Goal: Obtain resource: Obtain resource

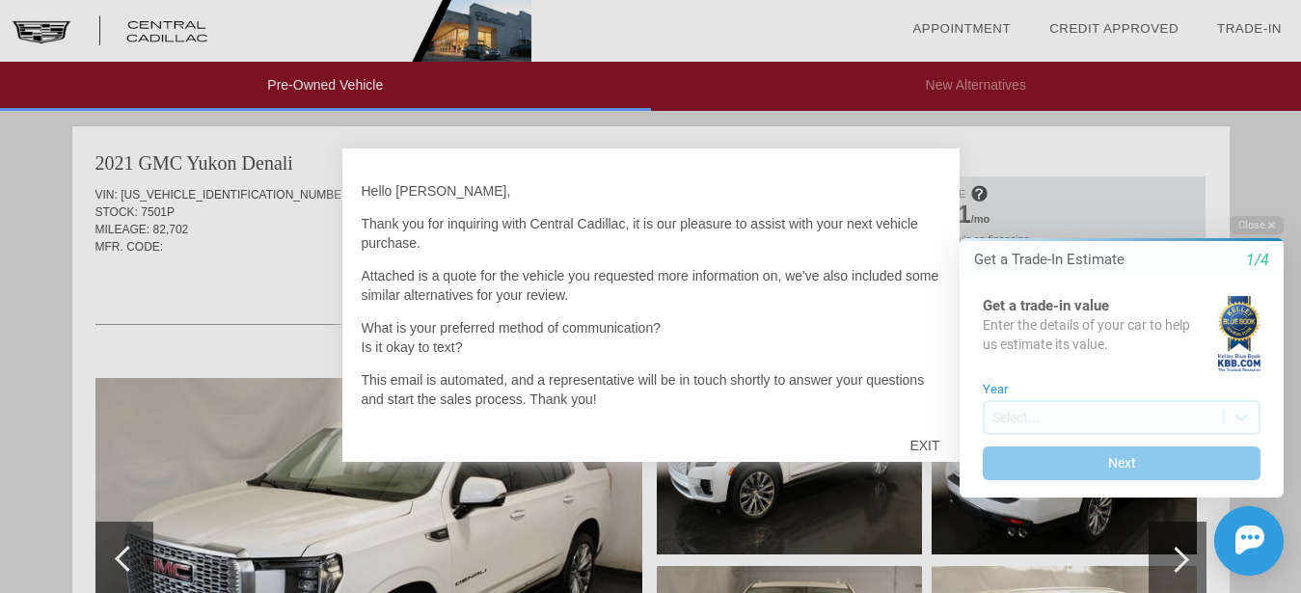
click at [1162, 177] on div at bounding box center [650, 296] width 1301 height 593
click at [88, 318] on div at bounding box center [650, 296] width 1301 height 593
click at [173, 295] on div at bounding box center [650, 296] width 1301 height 593
click at [176, 293] on div at bounding box center [650, 296] width 1301 height 593
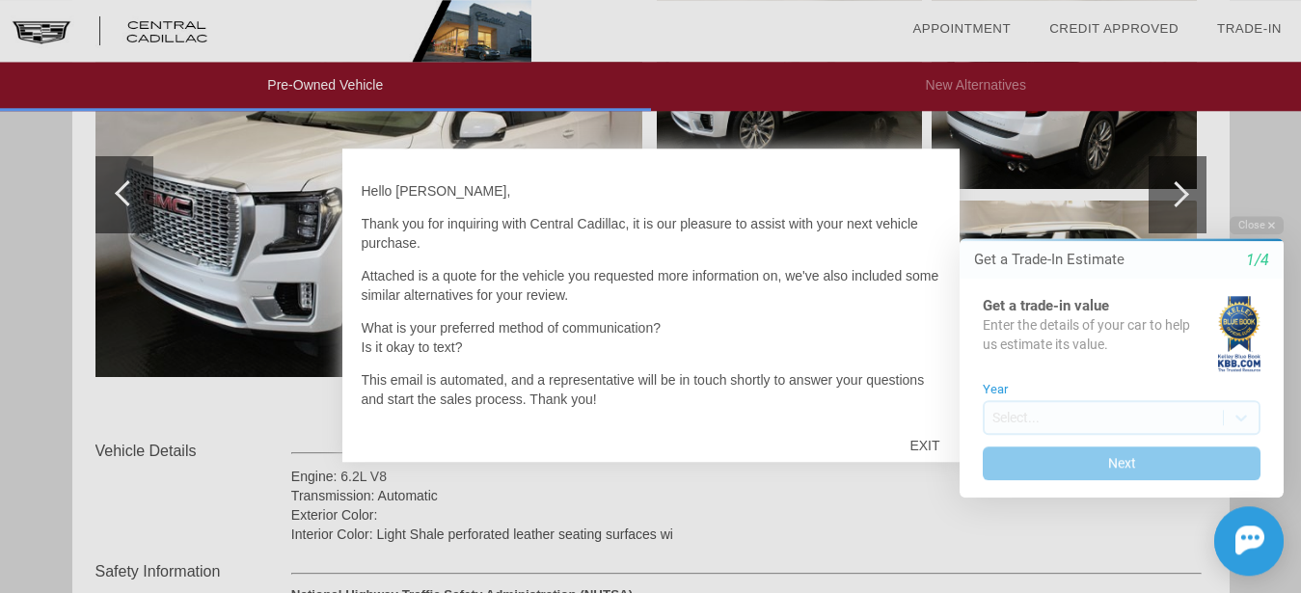
scroll to position [393, 0]
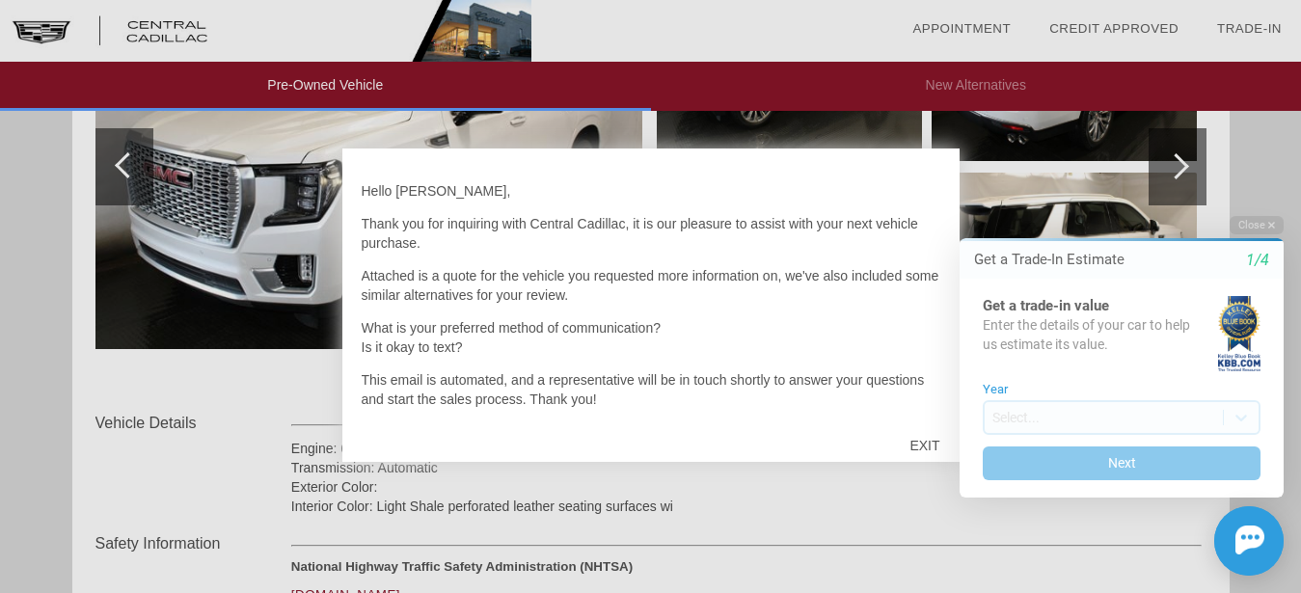
click at [930, 199] on html "Welcome! Get a Trade-In Estimate 1/4 Get a trade-in value Enter the details of …" at bounding box center [1110, 199] width 382 height 0
click at [924, 199] on html "Welcome! Get a Trade-In Estimate 1/4 Get a trade-in value Enter the details of …" at bounding box center [1110, 199] width 382 height 0
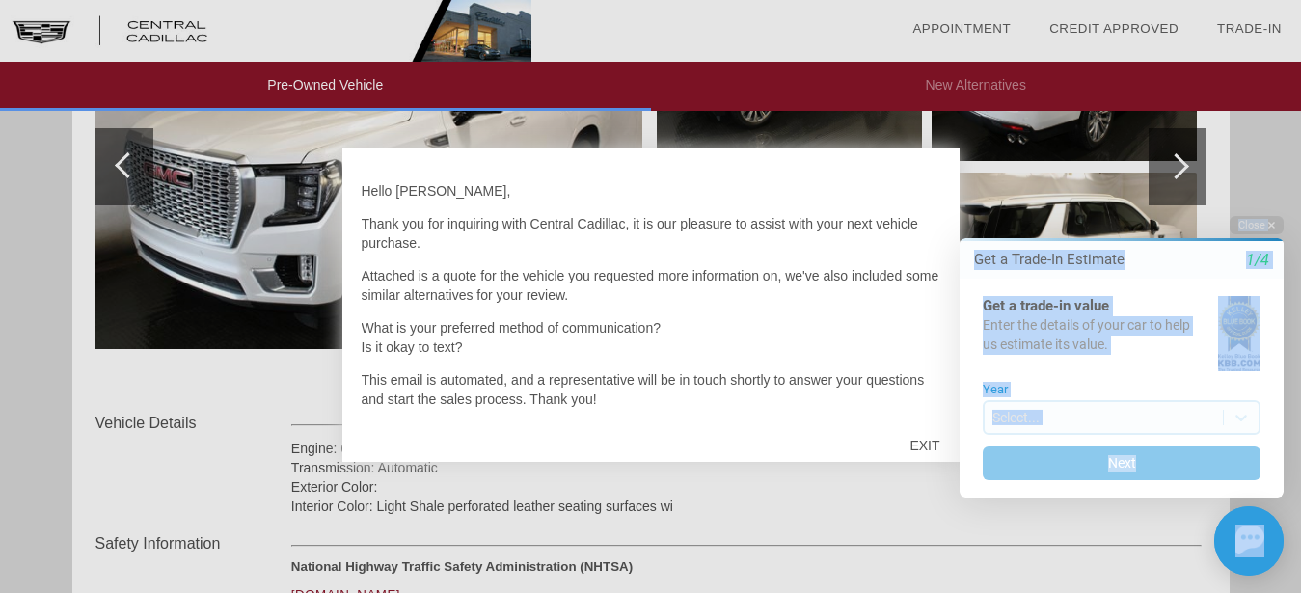
click at [924, 199] on html "Welcome! Get a Trade-In Estimate 1/4 Get a trade-in value Enter the details of …" at bounding box center [1110, 199] width 382 height 0
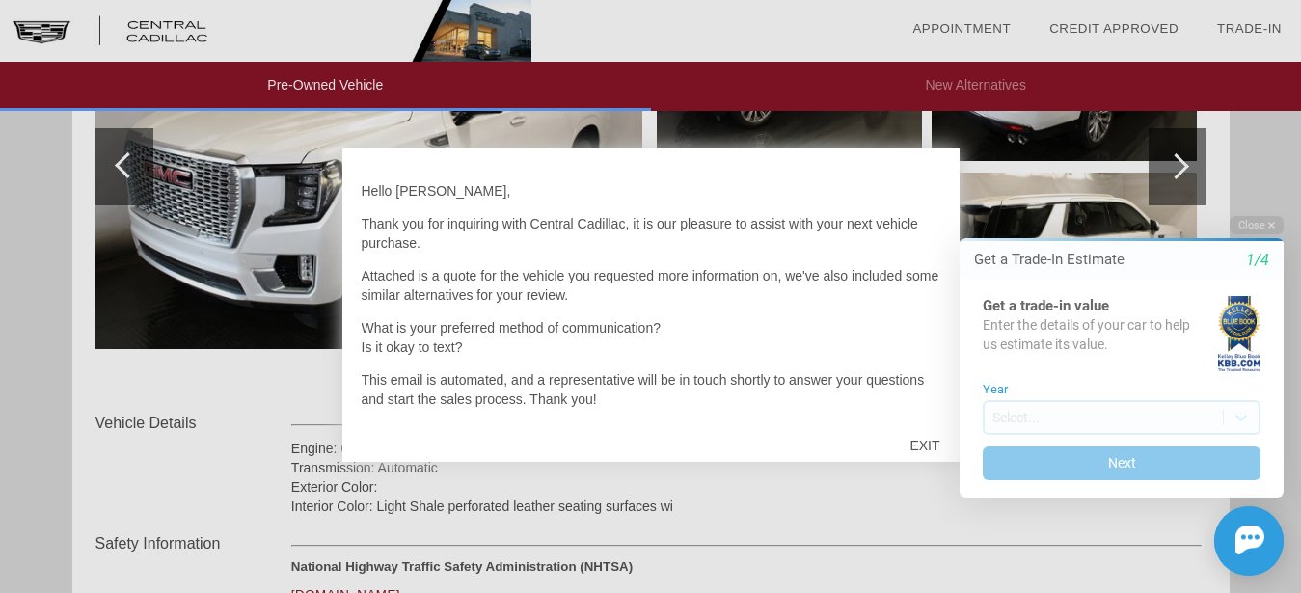
click at [930, 199] on html "Welcome! Get a Trade-In Estimate 1/4 Get a trade-in value Enter the details of …" at bounding box center [1110, 199] width 382 height 0
click at [928, 199] on html "Welcome! Get a Trade-In Estimate 1/4 Get a trade-in value Enter the details of …" at bounding box center [1110, 199] width 382 height 0
drag, startPoint x: 928, startPoint y: 421, endPoint x: 933, endPoint y: 461, distance: 39.8
click at [933, 199] on html "Welcome! Get a Trade-In Estimate 1/4 Get a trade-in value Enter the details of …" at bounding box center [1110, 199] width 382 height 0
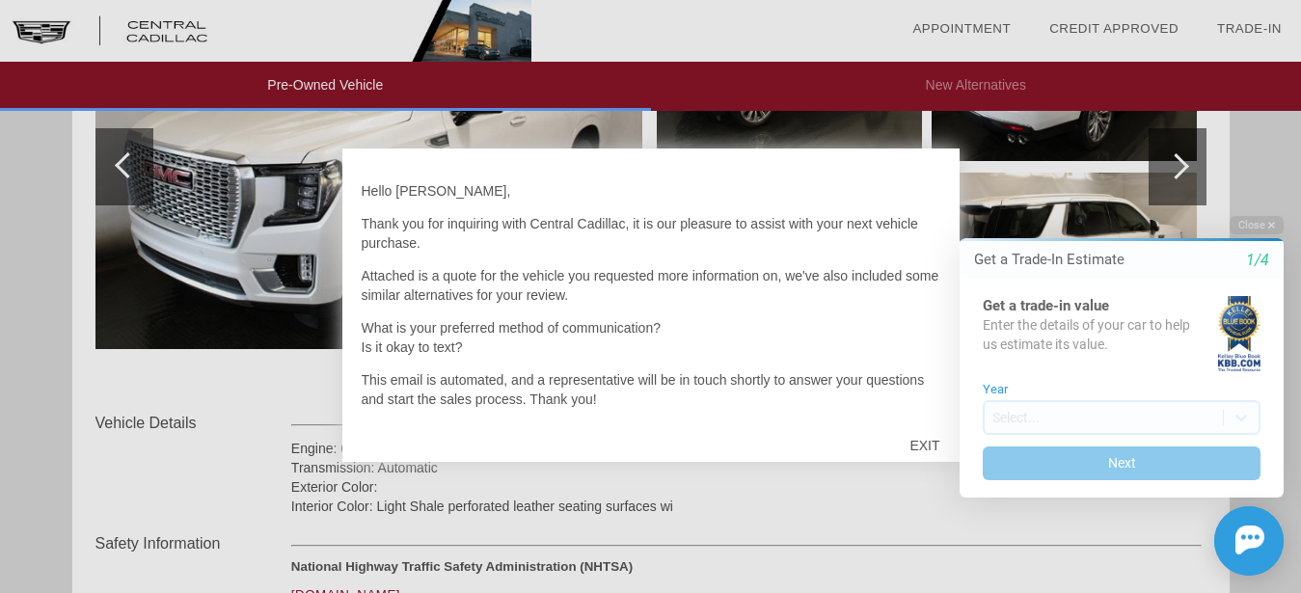
click at [931, 199] on html "Welcome! Get a Trade-In Estimate 1/4 Get a trade-in value Enter the details of …" at bounding box center [1110, 199] width 382 height 0
click at [1266, 253] on icon "1/4" at bounding box center [1257, 260] width 23 height 17
click at [942, 439] on div "Close Get a Trade-In Estimate 1/4 Get a trade-in value Enter the details of you…" at bounding box center [1109, 396] width 347 height 360
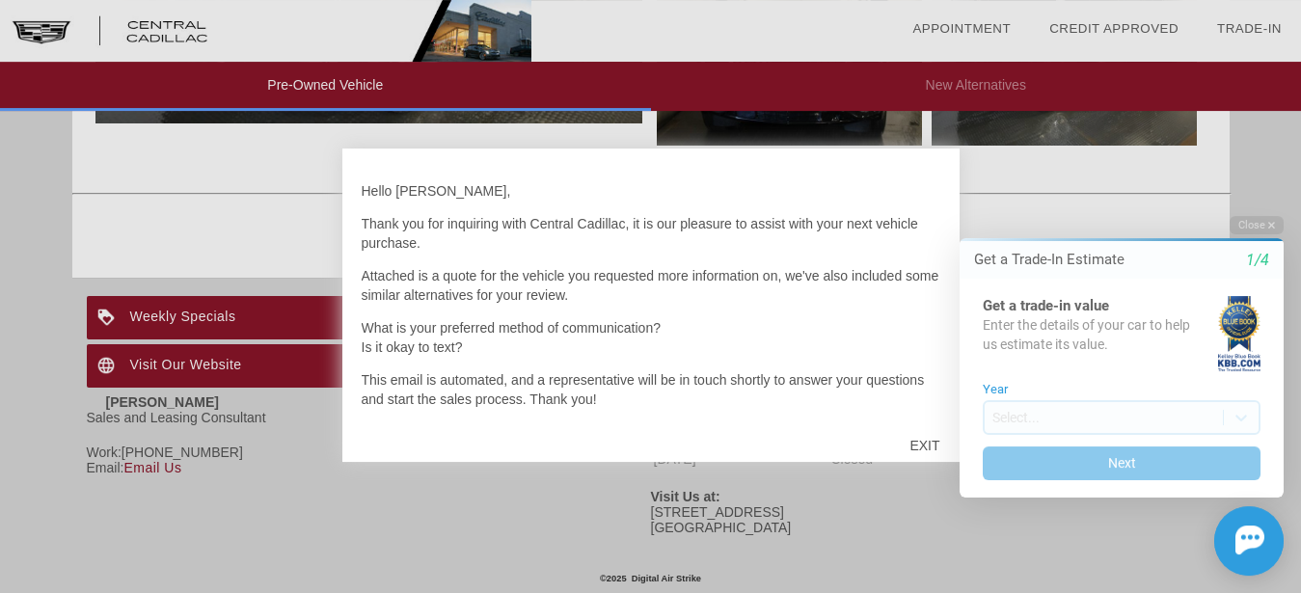
scroll to position [3385, 0]
